Goal: Transaction & Acquisition: Obtain resource

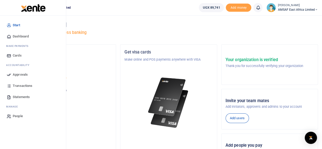
click at [23, 97] on span "Statements" at bounding box center [21, 96] width 17 height 5
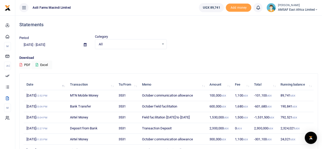
click at [35, 45] on input "[DATE] - [DATE]" at bounding box center [49, 44] width 60 height 9
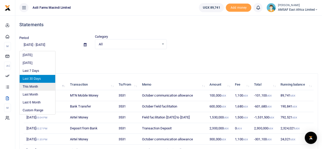
click at [31, 87] on li "This Month" at bounding box center [38, 87] width 36 height 8
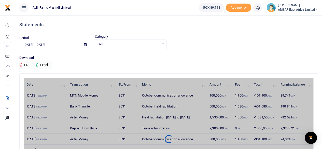
click at [56, 46] on input "[DATE] - [DATE]" at bounding box center [49, 44] width 60 height 9
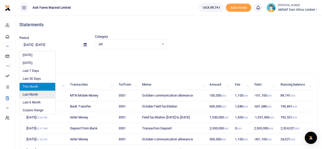
click at [36, 95] on li "Last Month" at bounding box center [38, 95] width 36 height 8
type input "[DATE] - [DATE]"
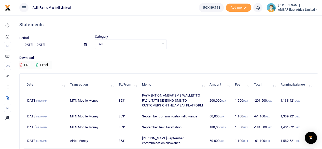
click at [40, 65] on button "Excel" at bounding box center [41, 65] width 21 height 9
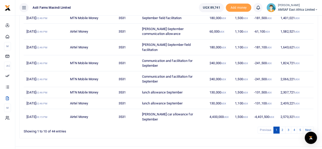
scroll to position [113, 0]
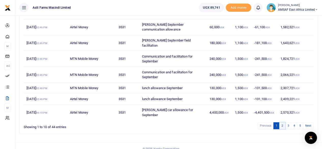
click at [285, 122] on link "2" at bounding box center [282, 125] width 6 height 7
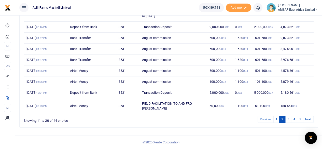
scroll to position [88, 0]
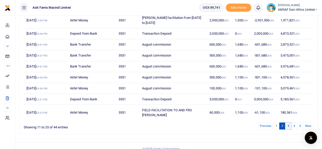
click at [288, 122] on link "3" at bounding box center [288, 125] width 6 height 7
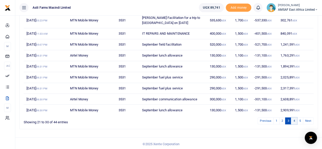
click at [296, 121] on link "4" at bounding box center [294, 120] width 6 height 7
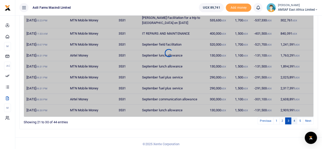
scroll to position [83, 0]
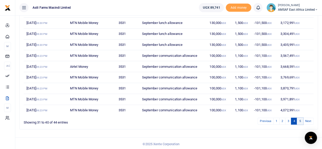
click at [301, 122] on link "5" at bounding box center [300, 120] width 6 height 7
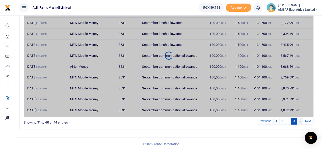
scroll to position [19, 0]
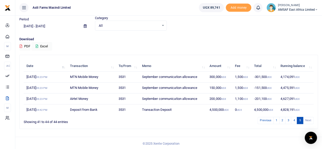
click at [306, 121] on li "Next" at bounding box center [308, 120] width 10 height 7
click at [310, 119] on li "Next" at bounding box center [308, 120] width 10 height 7
click at [27, 46] on button "PDF" at bounding box center [24, 46] width 11 height 9
